Goal: Find specific page/section: Find specific page/section

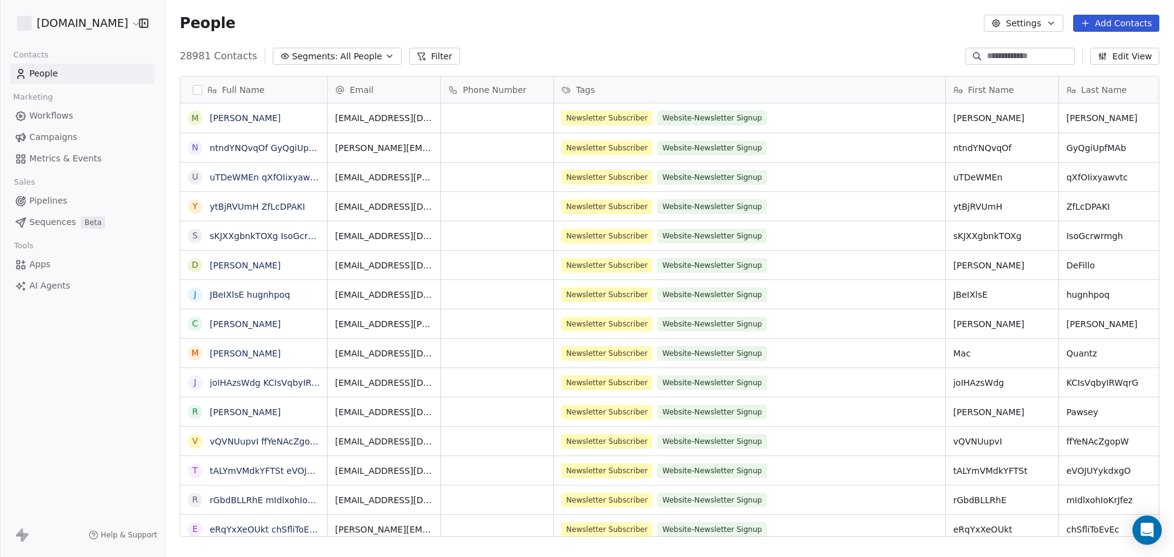
scroll to position [481, 999]
click at [991, 55] on input at bounding box center [1030, 56] width 86 height 12
paste input "**********"
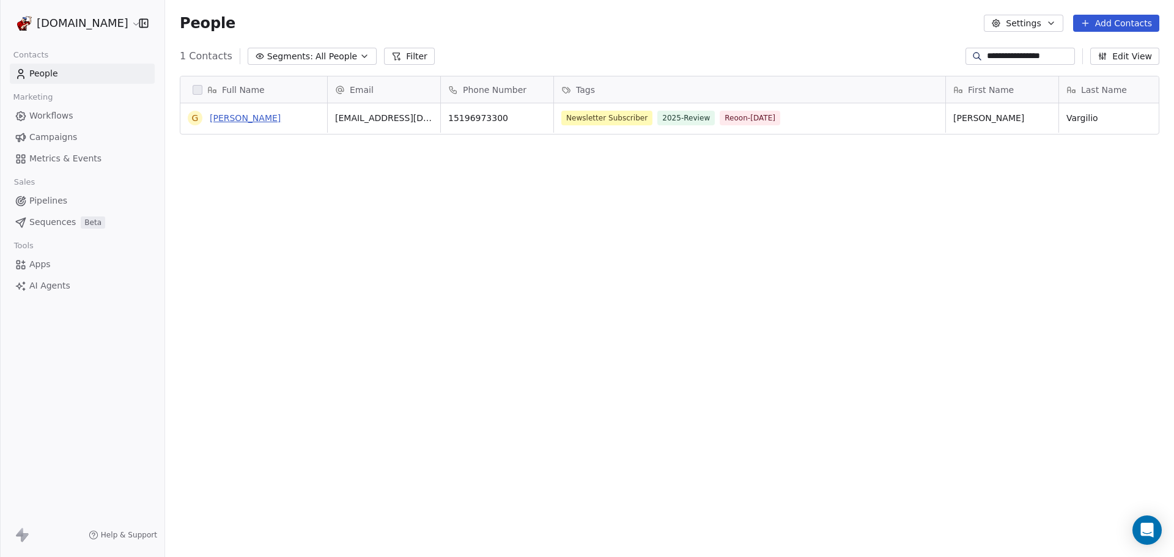
type input "**********"
click at [241, 119] on link "[PERSON_NAME]" at bounding box center [245, 118] width 71 height 10
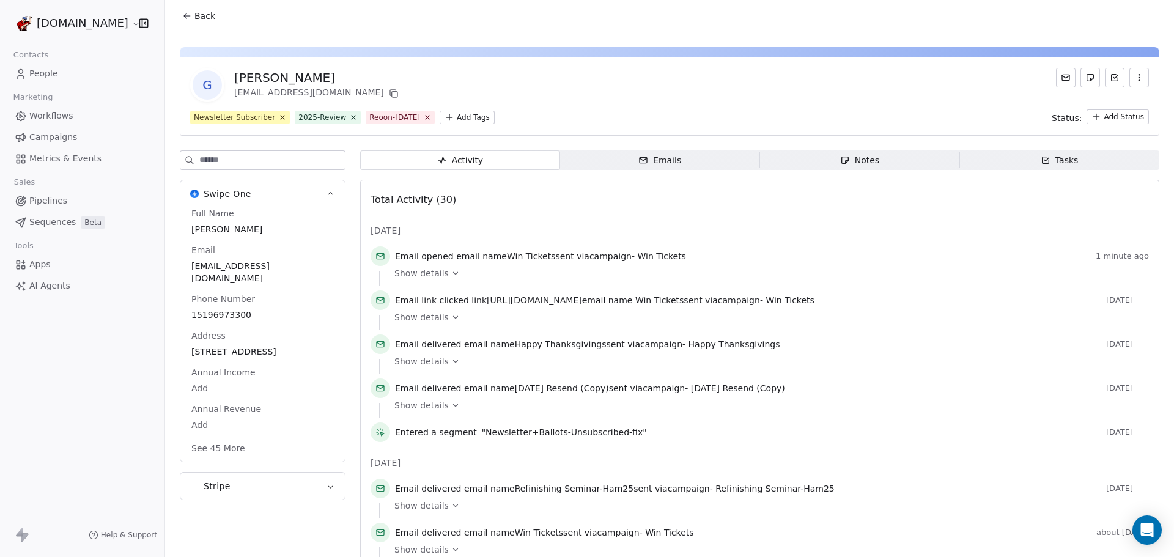
click at [463, 116] on html "[DOMAIN_NAME] Contacts People Marketing Workflows Campaigns Metrics & Events Sa…" at bounding box center [587, 278] width 1174 height 557
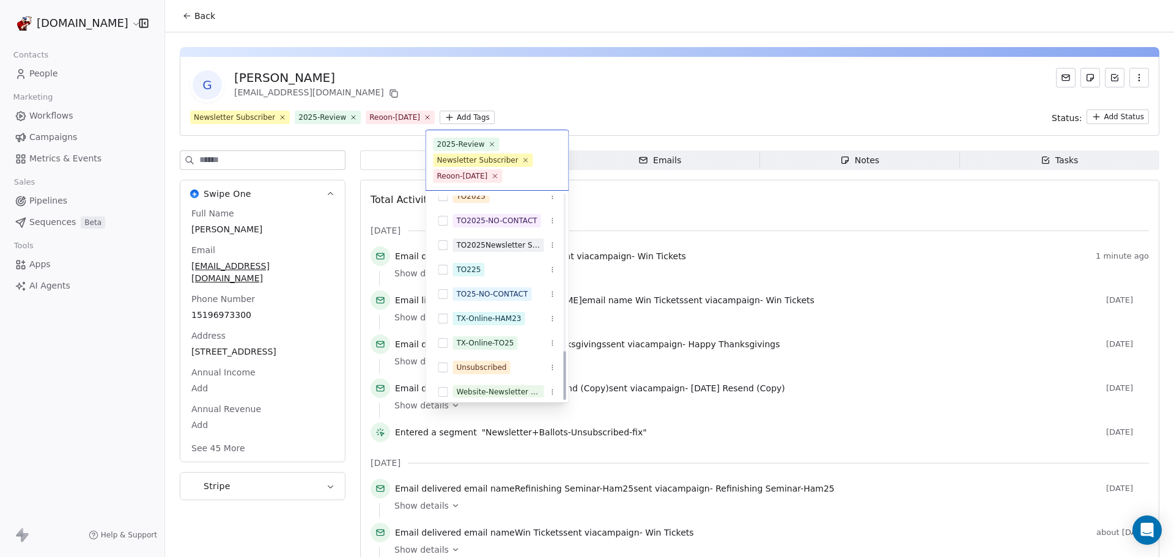
scroll to position [654, 0]
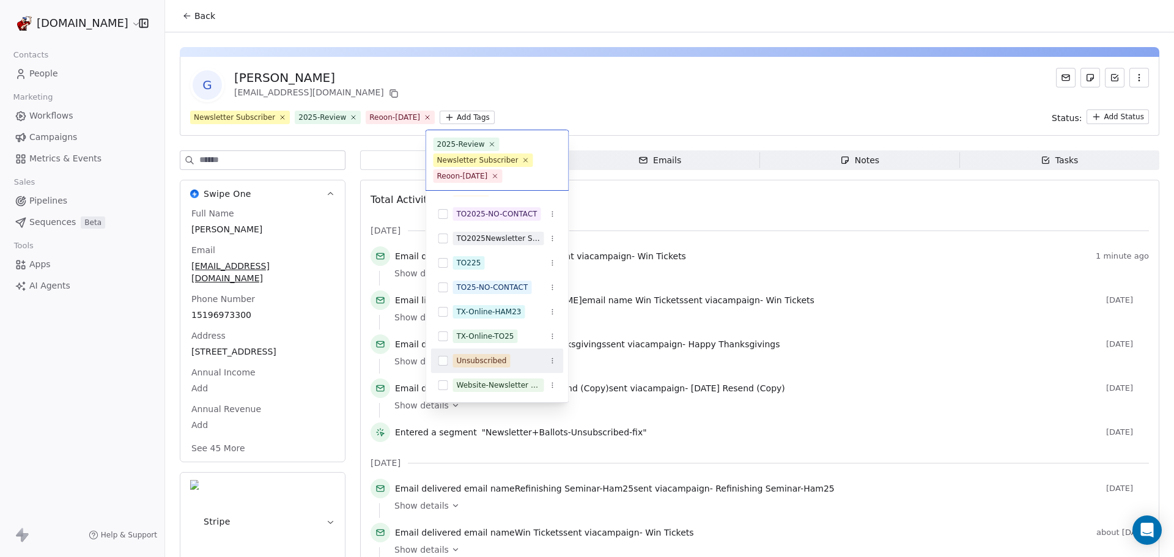
click at [443, 361] on button "Suggestions" at bounding box center [443, 361] width 10 height 10
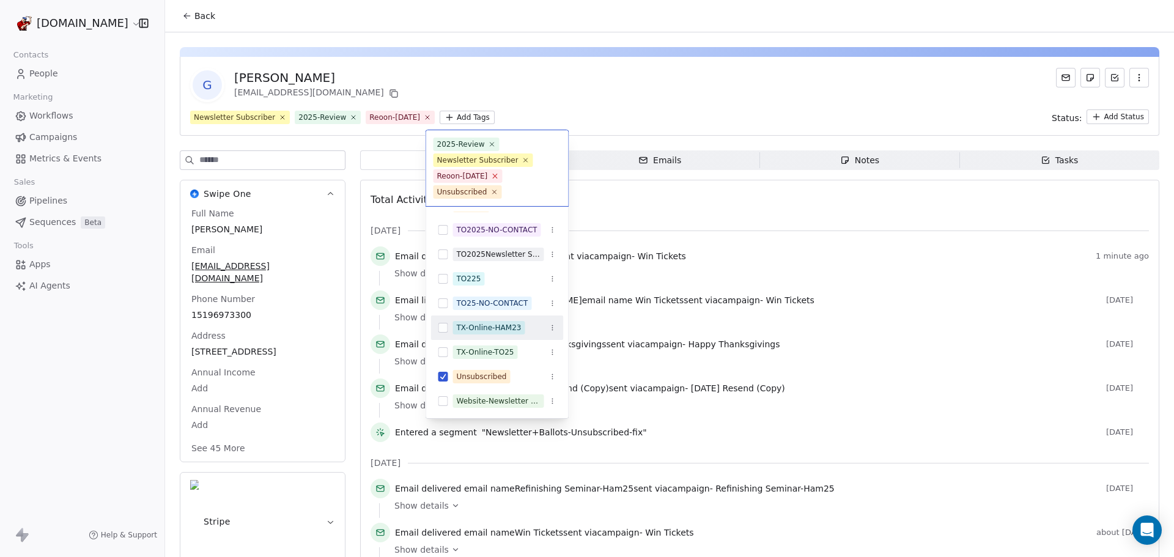
click at [492, 175] on icon at bounding box center [495, 176] width 8 height 8
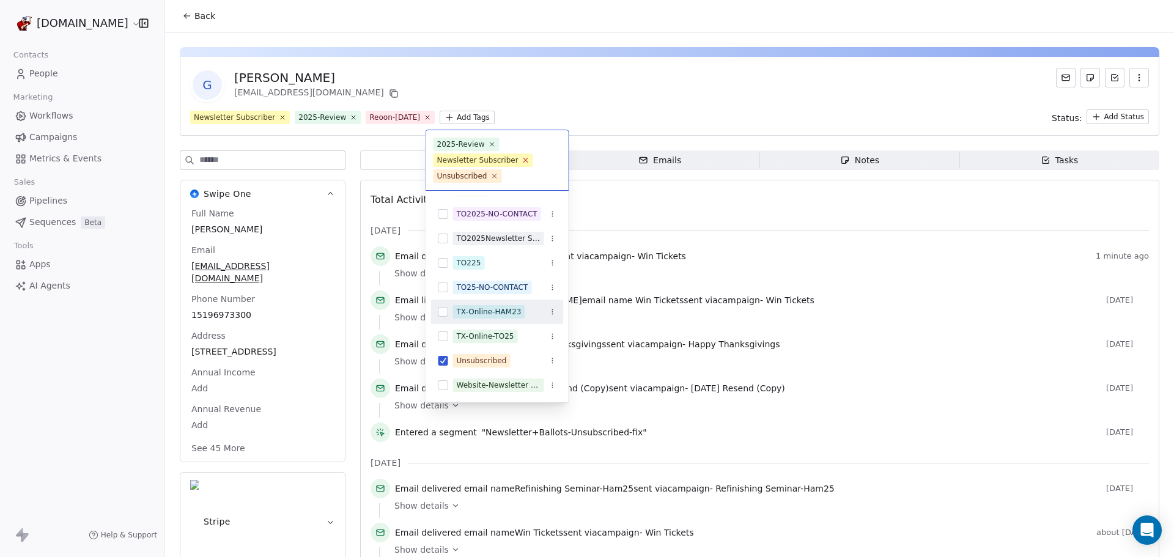
click at [521, 160] on icon at bounding box center [525, 160] width 8 height 8
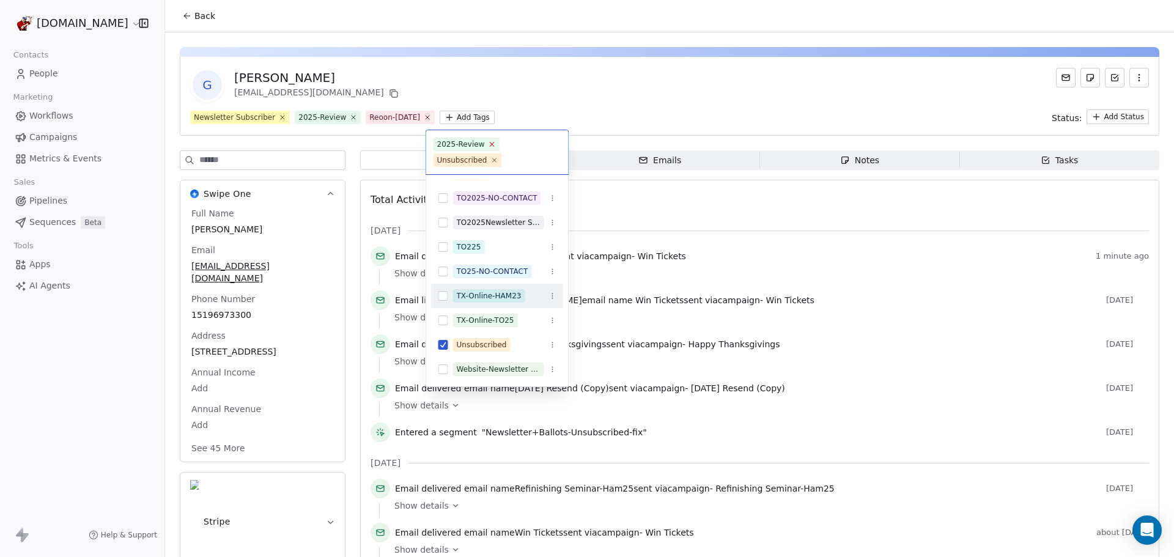
click at [488, 143] on icon at bounding box center [492, 144] width 8 height 8
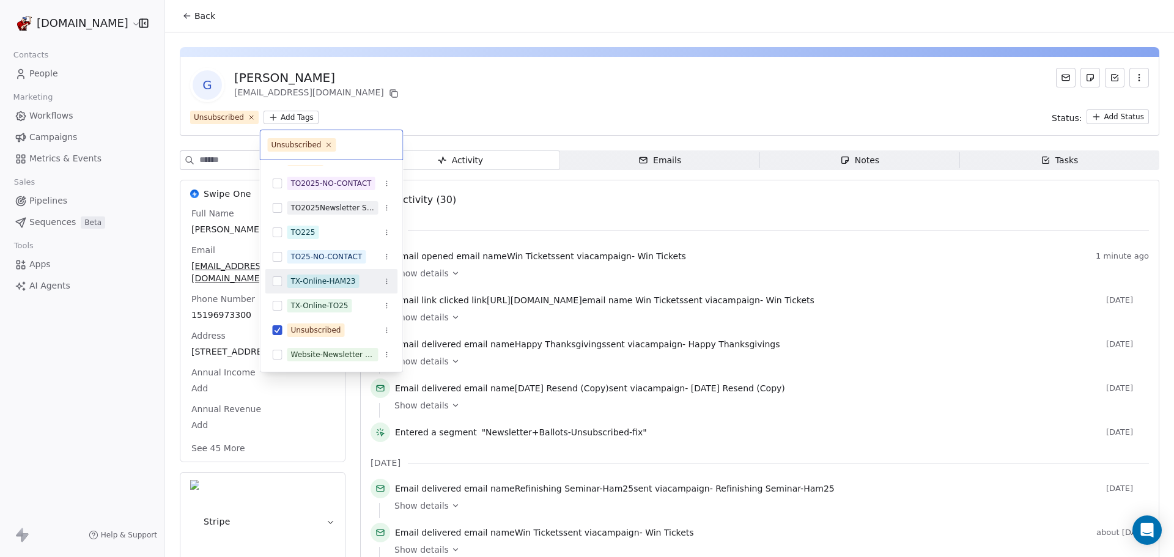
click at [583, 91] on html "[DOMAIN_NAME] Contacts People Marketing Workflows Campaigns Metrics & Events Sa…" at bounding box center [587, 278] width 1174 height 557
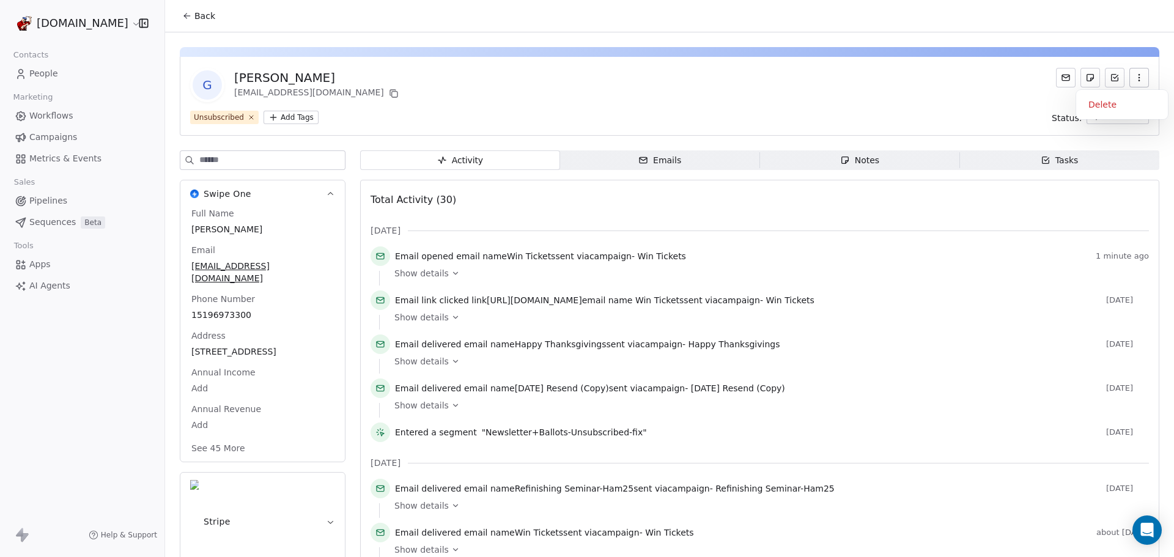
click at [1134, 82] on icon "button" at bounding box center [1139, 78] width 10 height 10
click at [882, 80] on div "G [PERSON_NAME] [EMAIL_ADDRESS][DOMAIN_NAME]" at bounding box center [669, 85] width 958 height 34
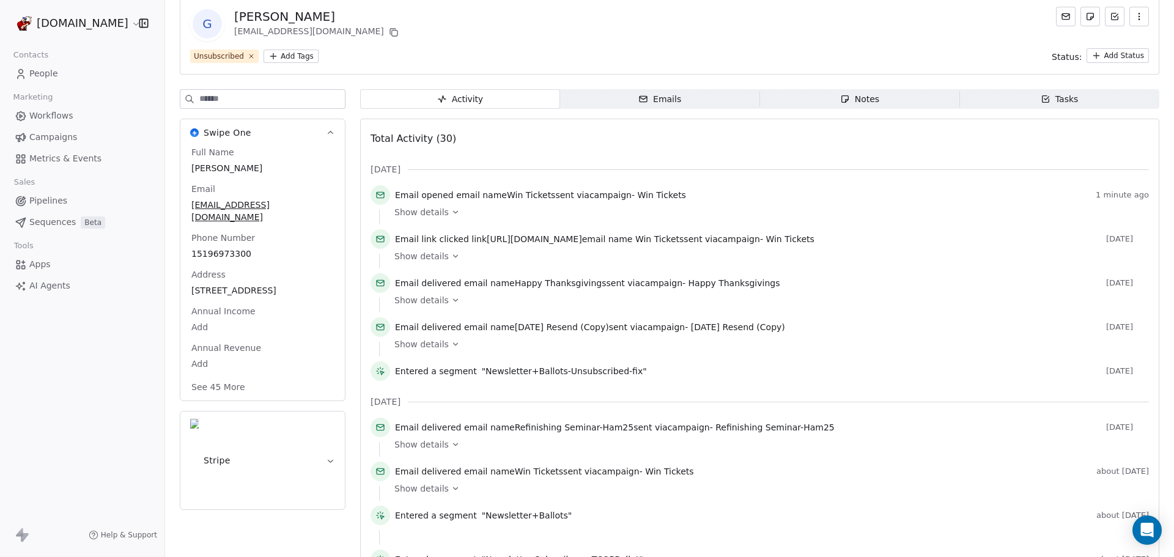
scroll to position [122, 0]
